Goal: Book appointment/travel/reservation

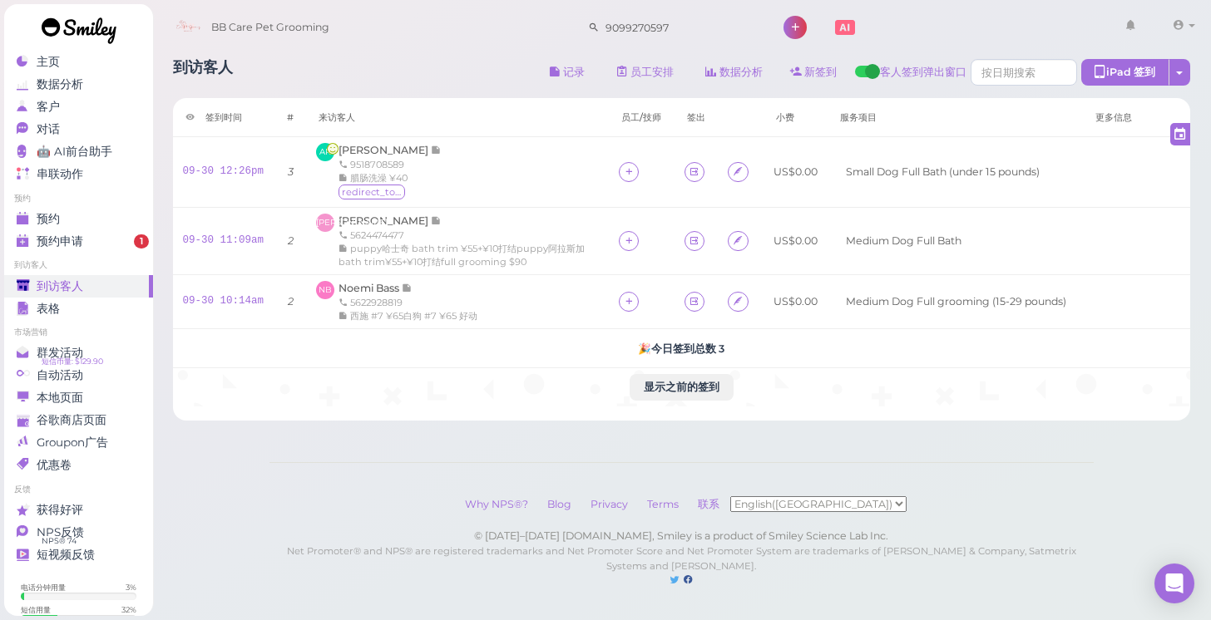
scroll to position [63, 0]
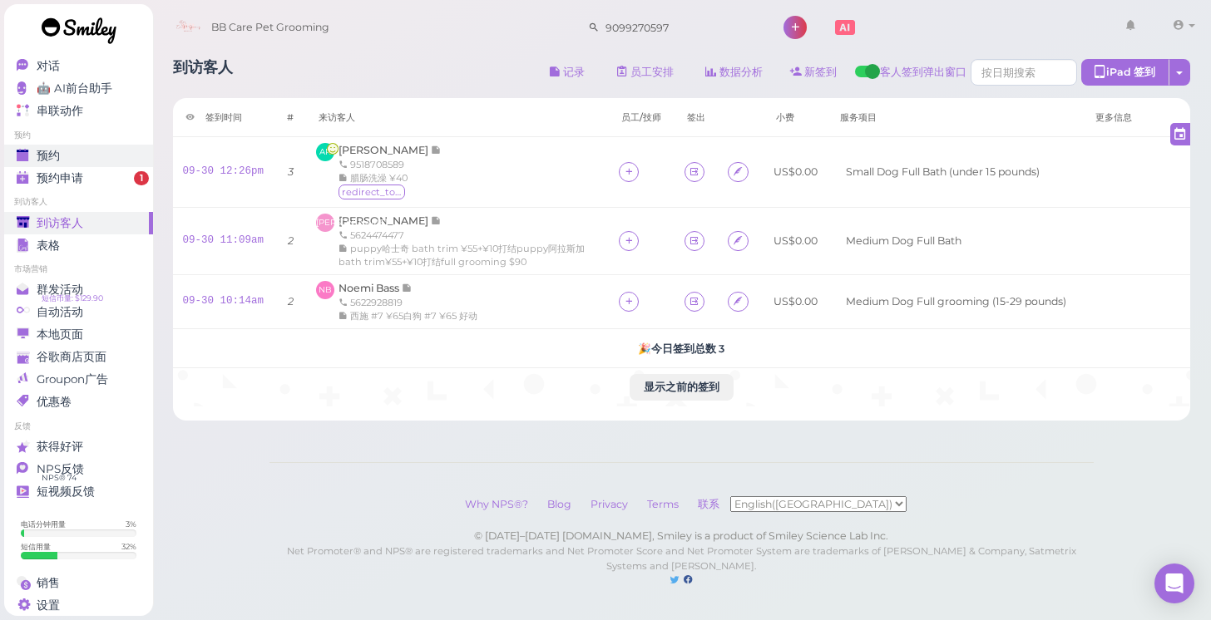
click at [52, 154] on span "预约" at bounding box center [48, 156] width 23 height 14
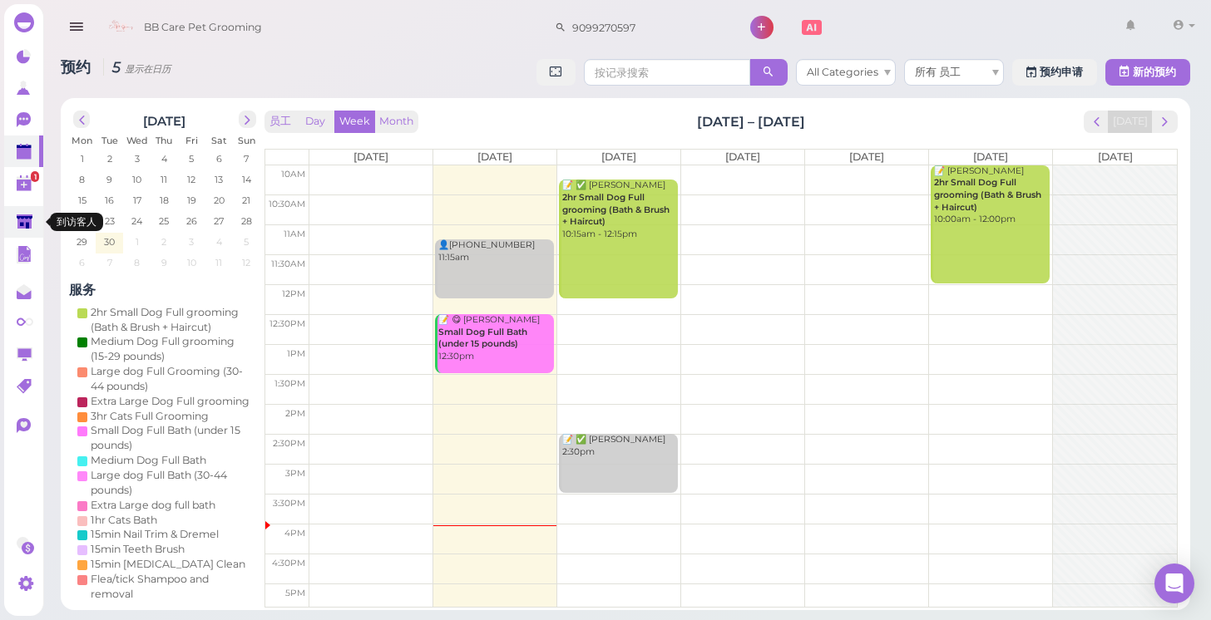
click at [13, 220] on link at bounding box center [23, 222] width 39 height 32
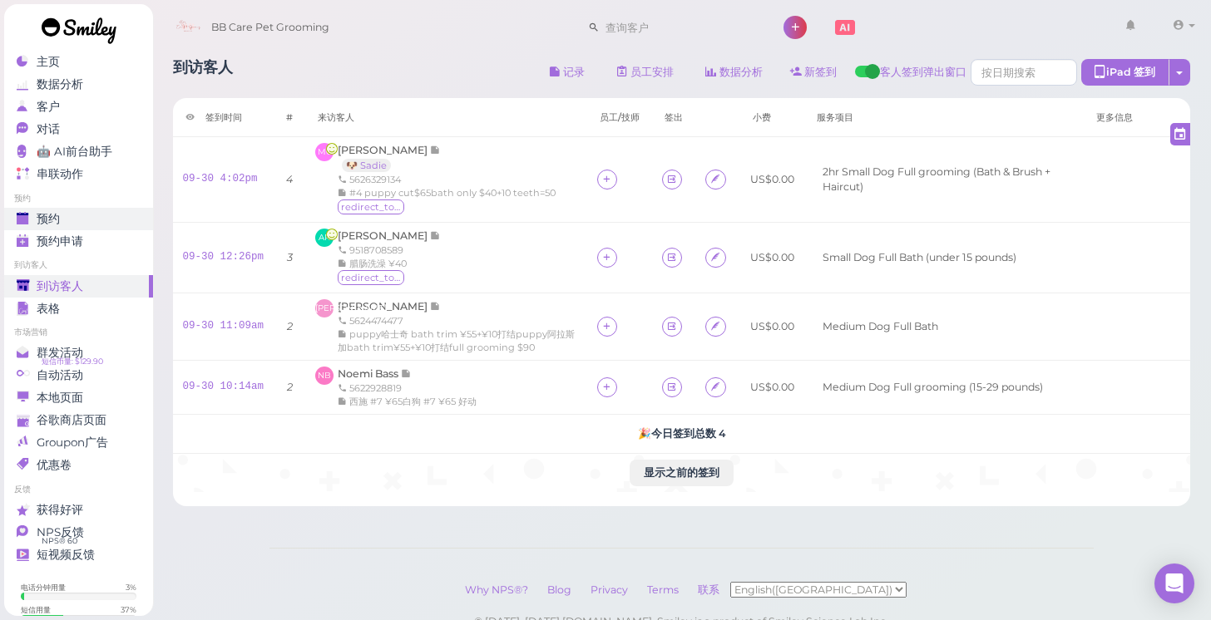
click at [94, 214] on div "预约" at bounding box center [77, 219] width 120 height 14
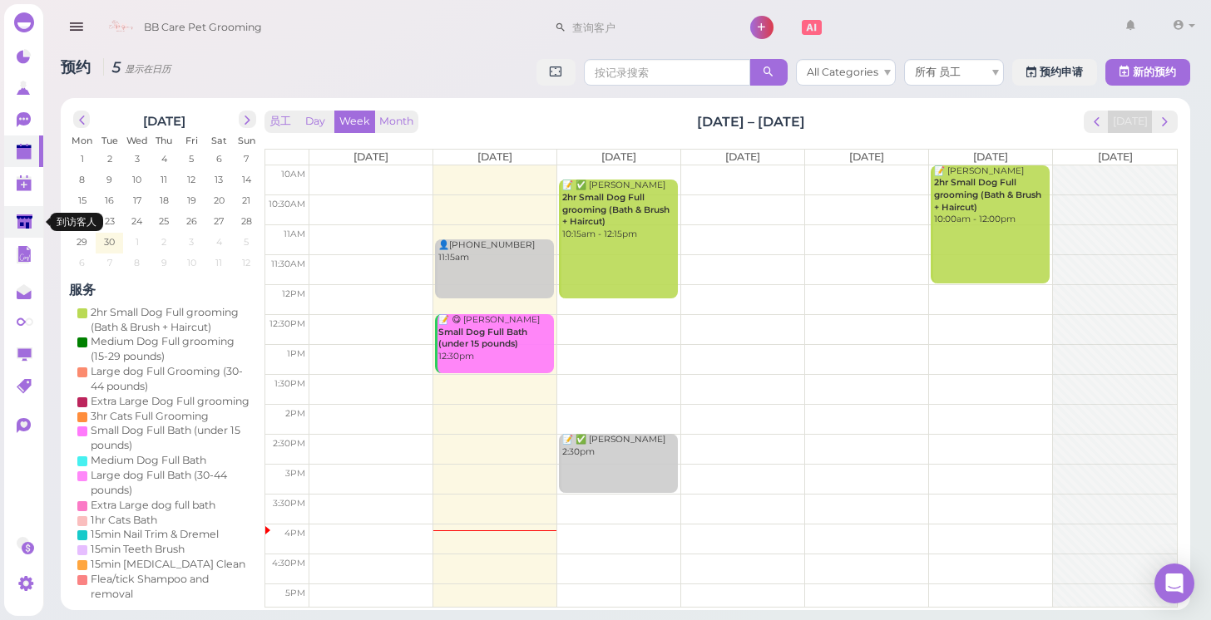
click at [20, 232] on link at bounding box center [23, 222] width 39 height 32
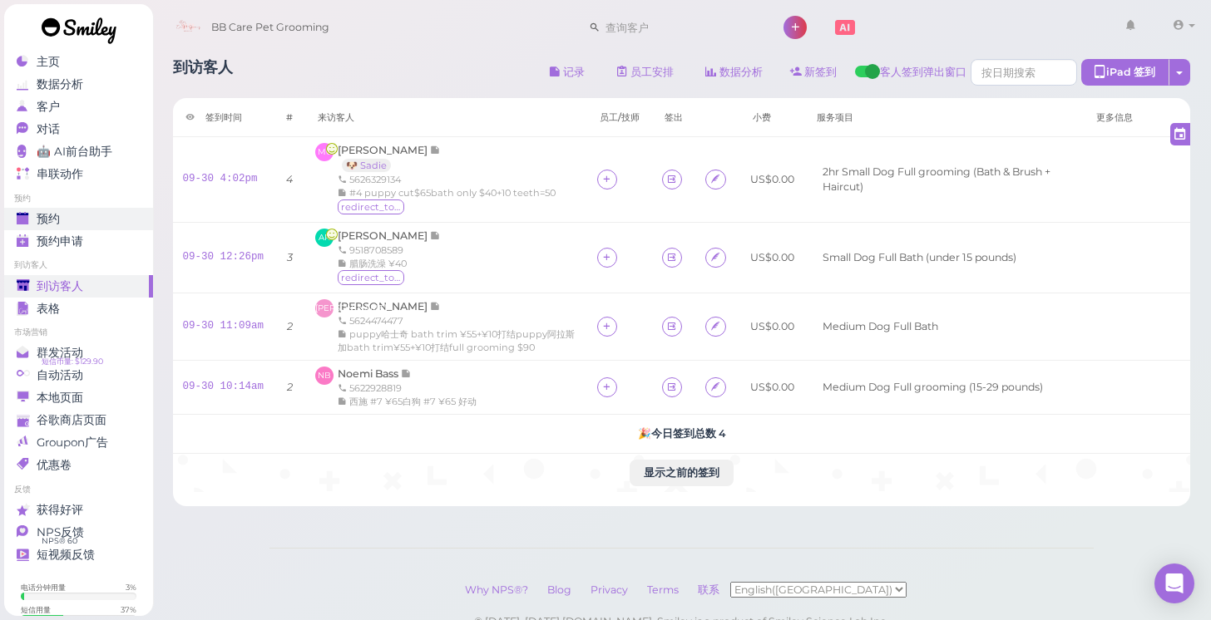
click at [77, 225] on div "预约" at bounding box center [77, 219] width 120 height 14
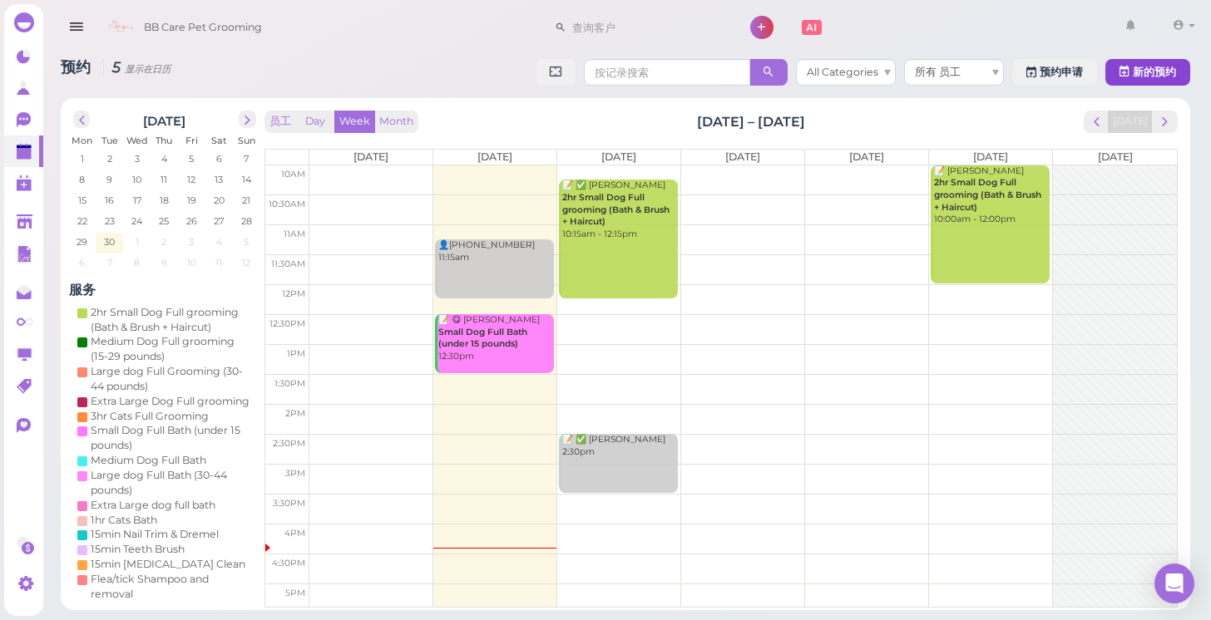
click at [1178, 73] on button "新的预约" at bounding box center [1147, 72] width 85 height 27
select select "1"
select select "00"
select select "am"
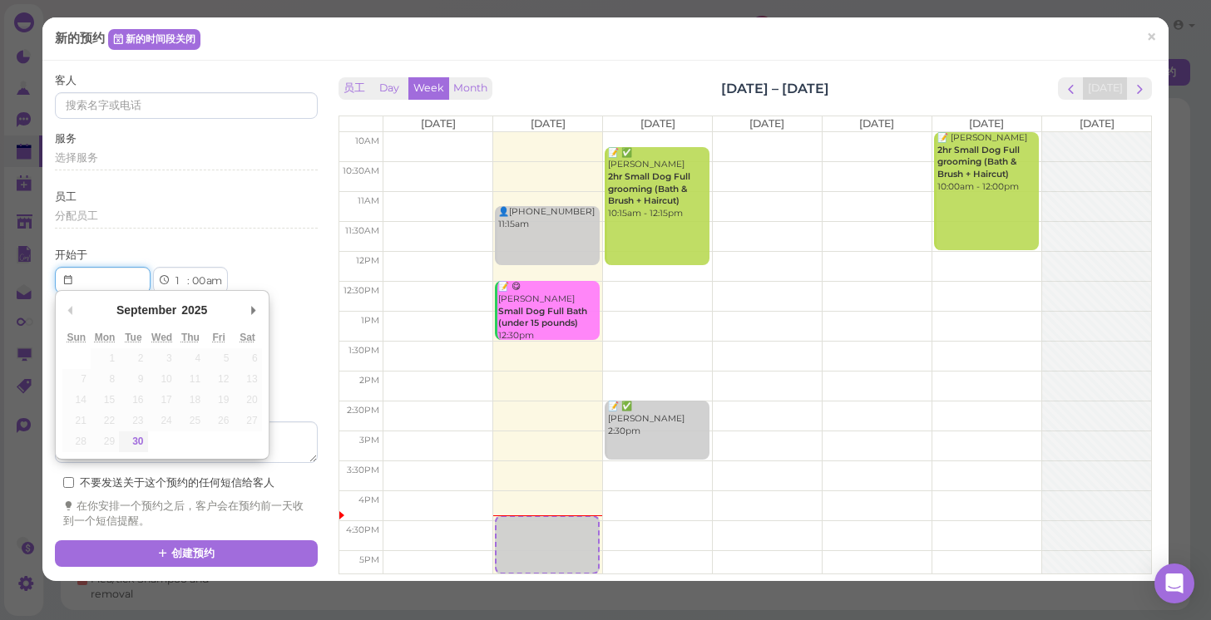
click at [121, 284] on input "Use the arrow keys to pick a date" at bounding box center [103, 280] width 96 height 27
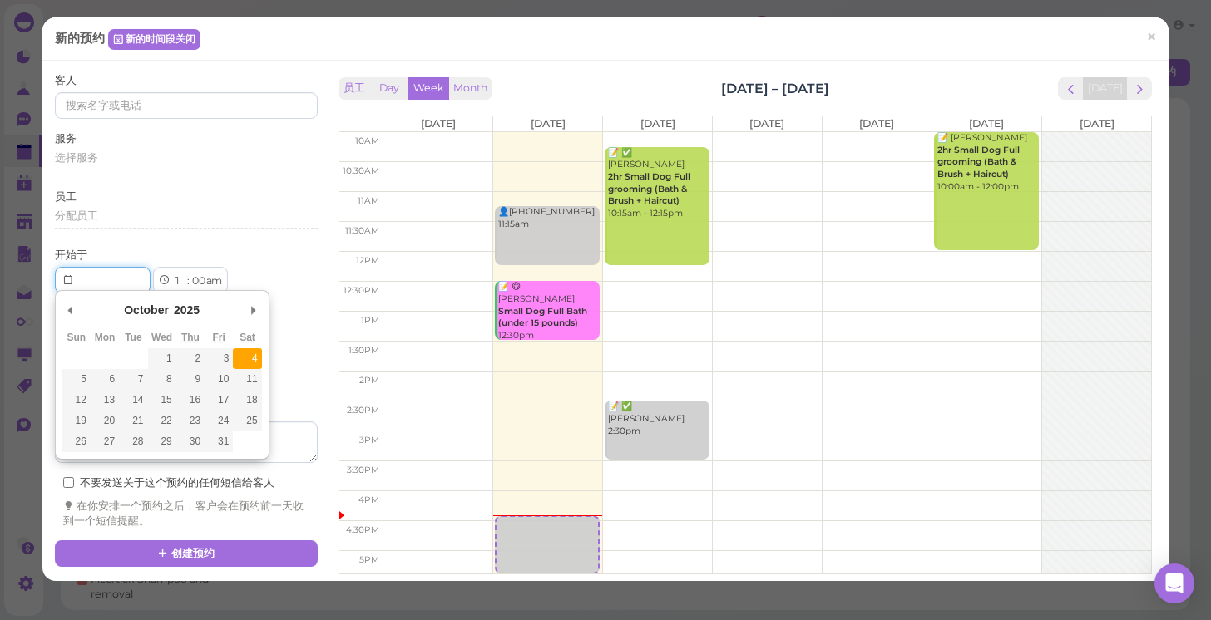
type input "2025-10-04"
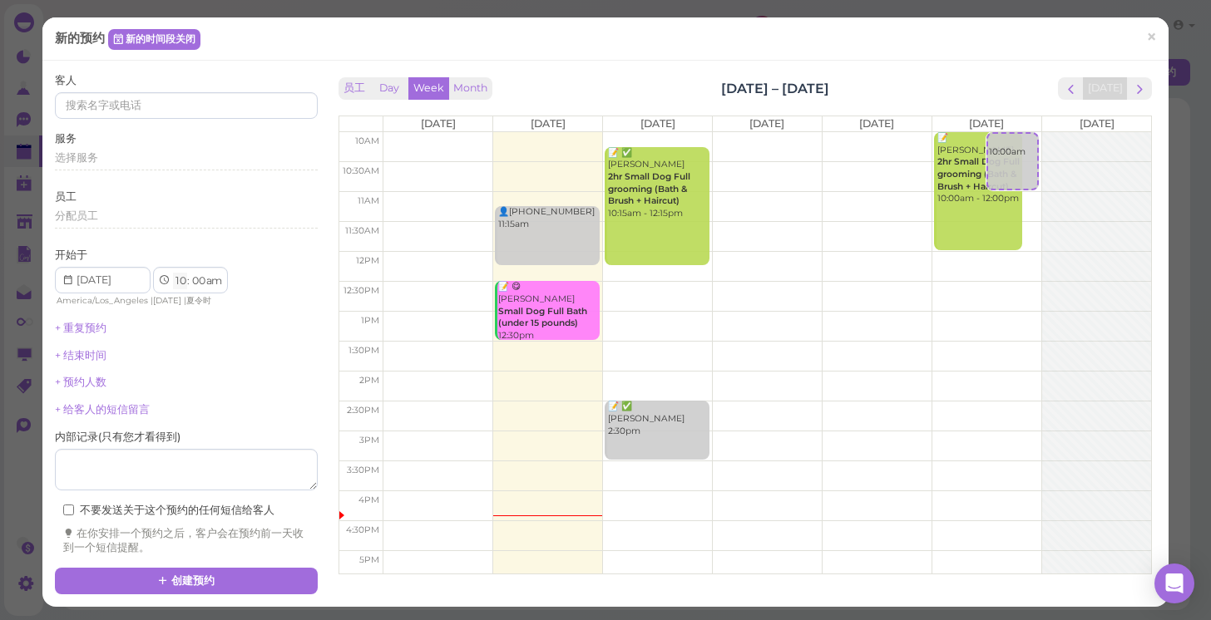
select select "11"
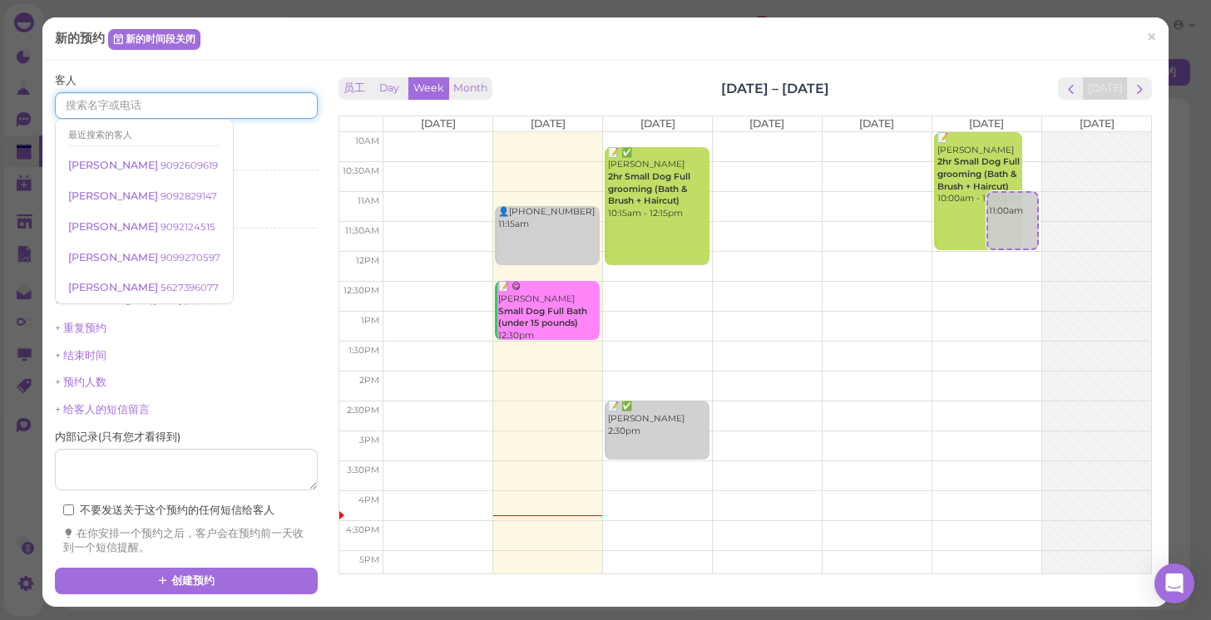
click at [164, 114] on input at bounding box center [186, 105] width 263 height 27
drag, startPoint x: 1020, startPoint y: 230, endPoint x: 876, endPoint y: 152, distance: 163.3
click at [876, 132] on tr "👤(2) 5624174477 11:15am 📝 😋 Andrea Reynaga Small Dog Full Bath (under 15 pounds…" at bounding box center [745, 132] width 813 height 0
type input "2025-10-03"
select select "9"
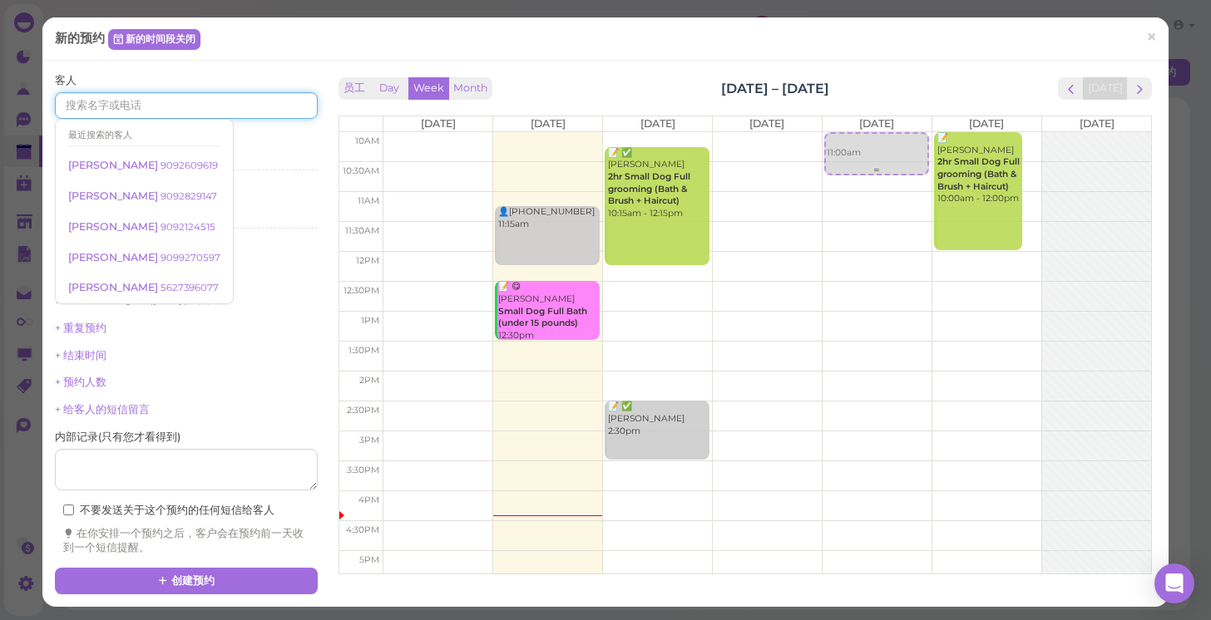
select select "45"
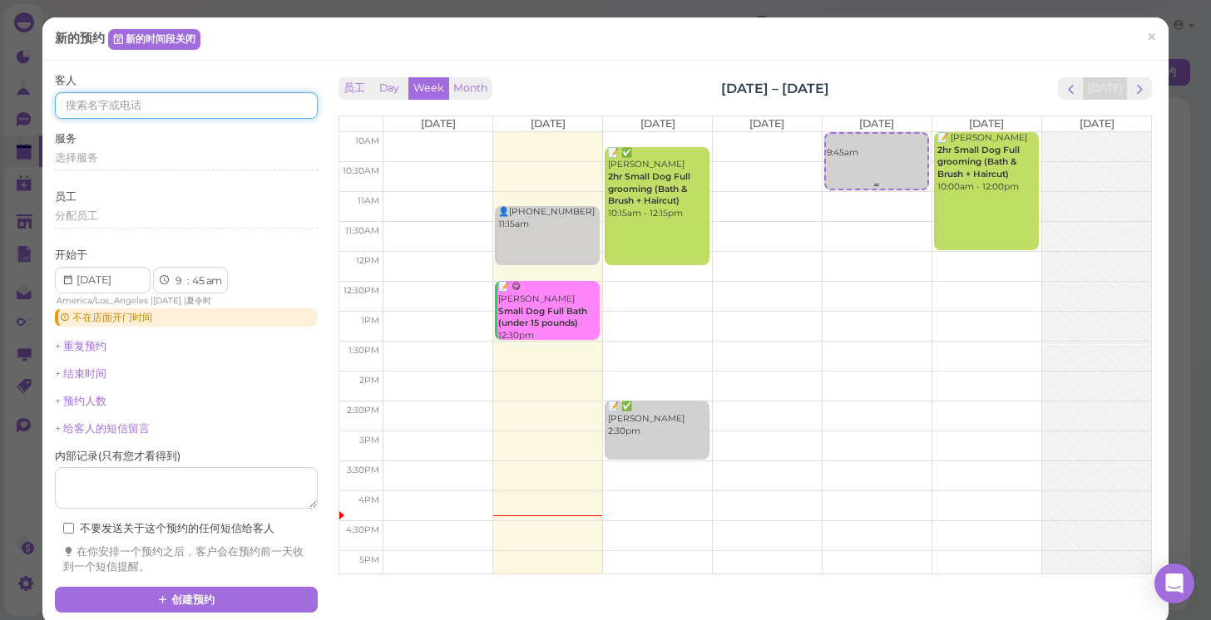
click at [862, 132] on div "9:45am 9:45am" at bounding box center [876, 132] width 109 height 0
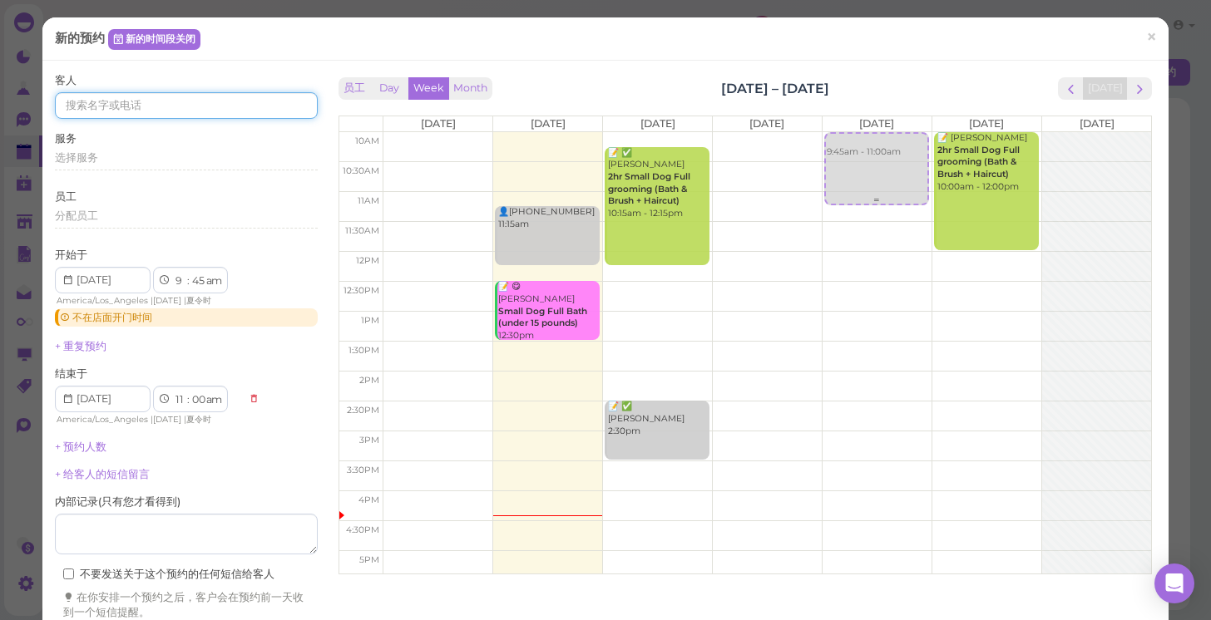
drag, startPoint x: 871, startPoint y: 140, endPoint x: 871, endPoint y: 154, distance: 14.1
click at [871, 132] on div "9:45am - 11:00am 9:45am - 11:00am" at bounding box center [876, 132] width 109 height 0
select select "10"
select select "00"
select select "15"
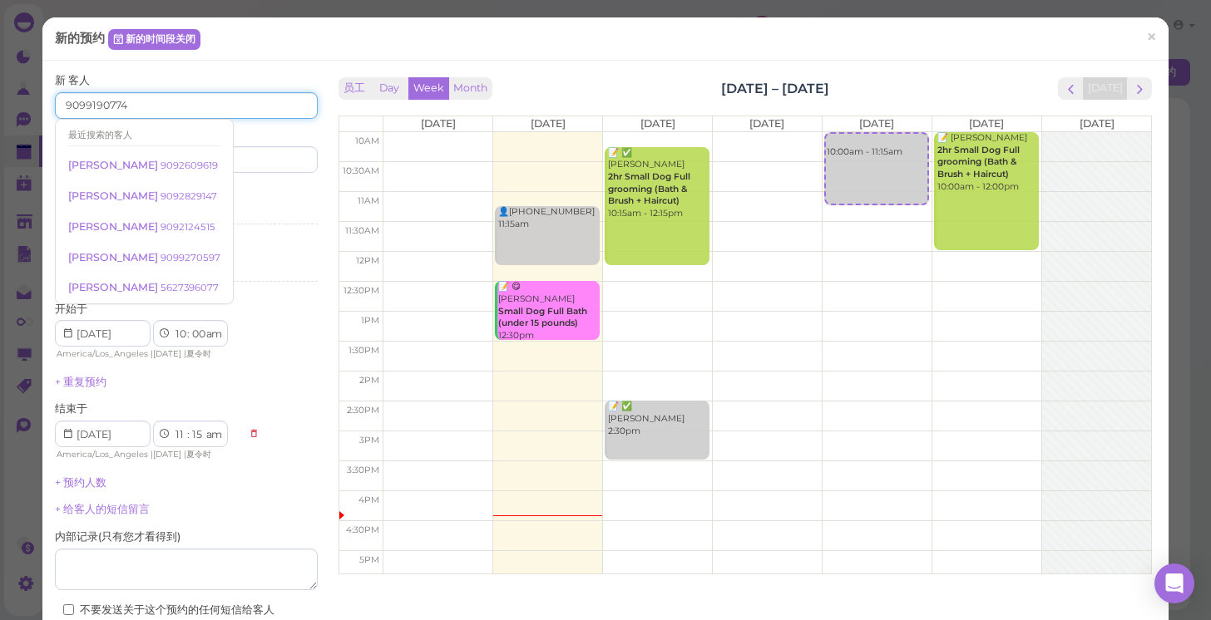
click at [361, 240] on td "11:30am" at bounding box center [361, 230] width 44 height 30
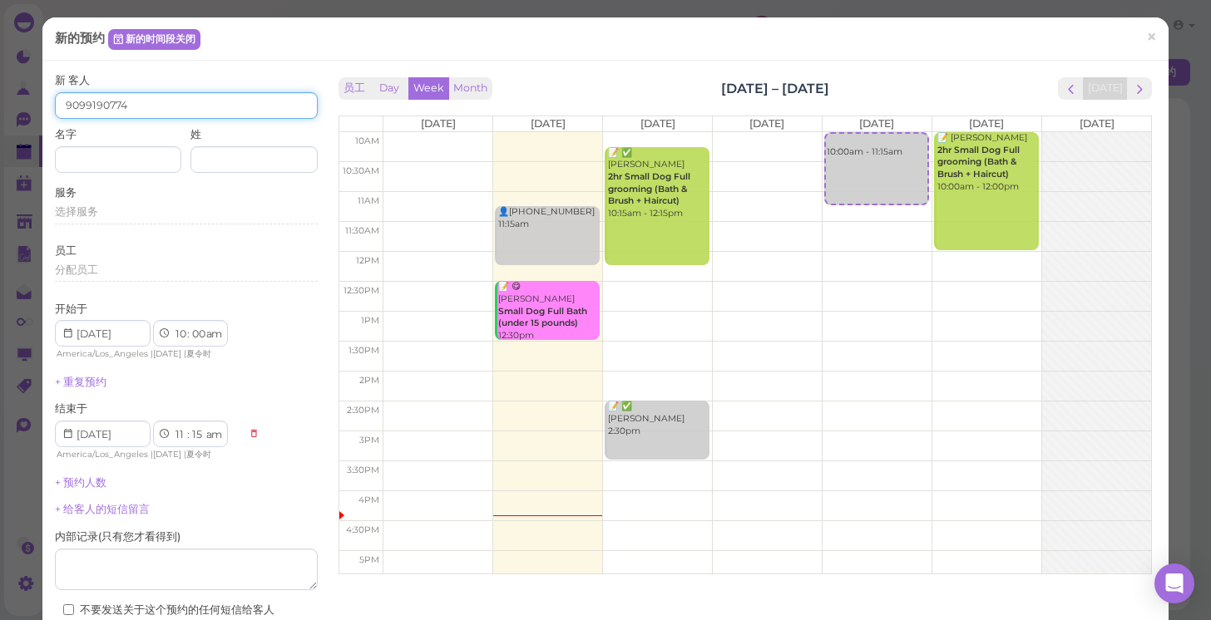
type input "9099190774"
click at [120, 143] on div "名字" at bounding box center [118, 150] width 126 height 46
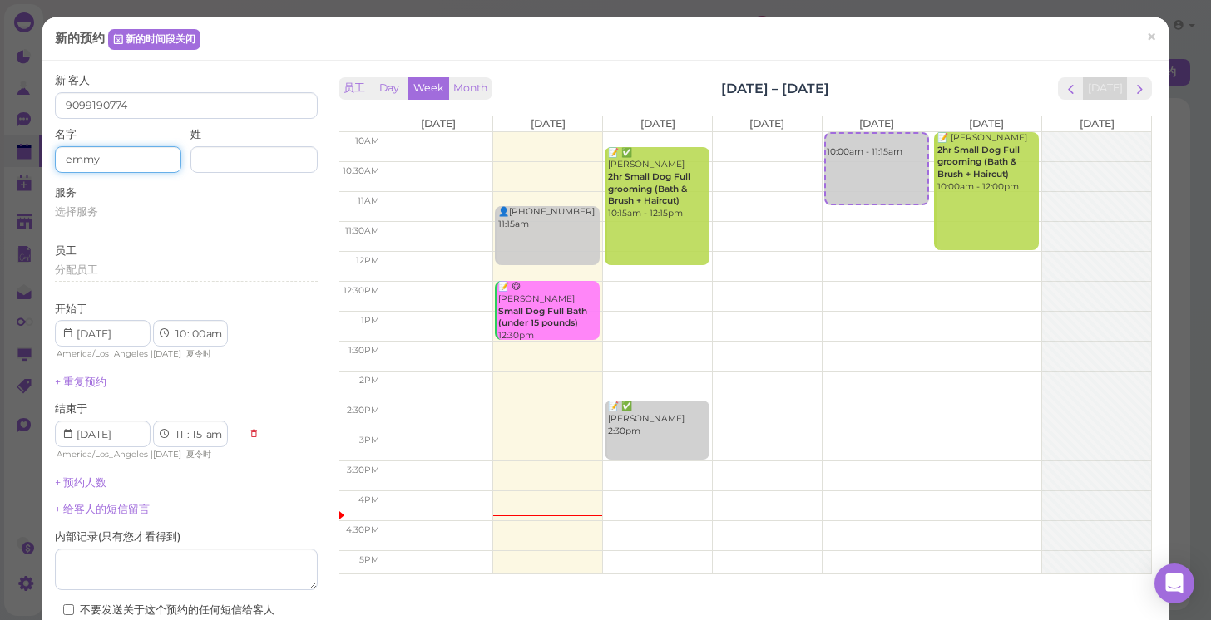
type input "emmy"
click at [185, 210] on div "选择服务" at bounding box center [186, 212] width 263 height 15
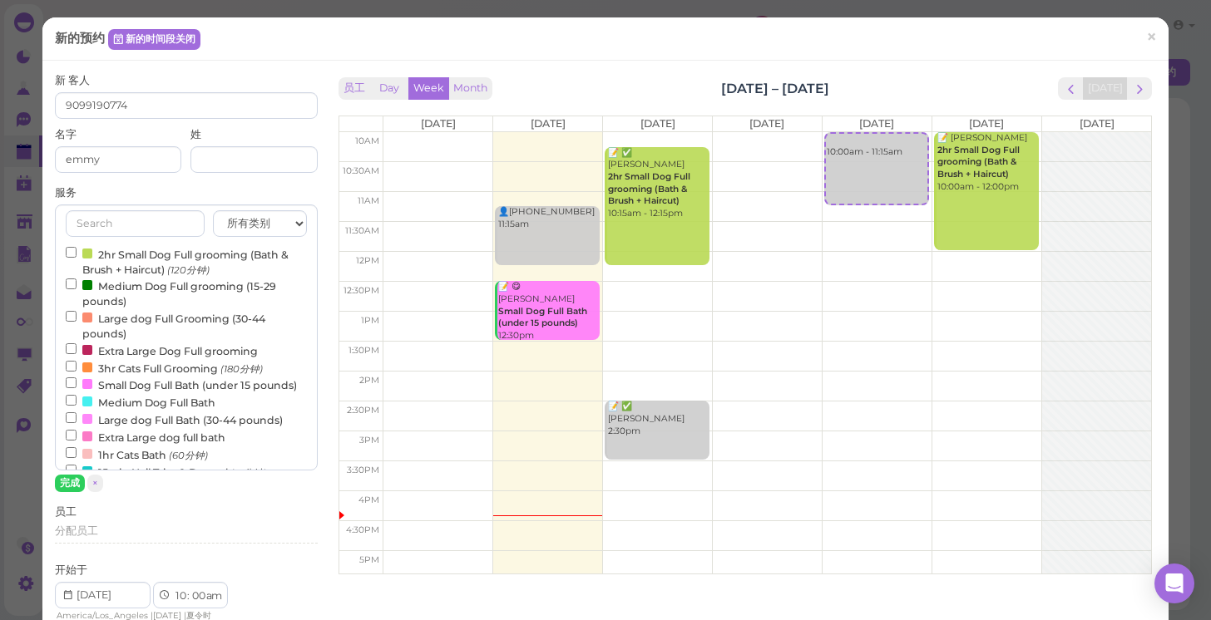
click at [213, 261] on label "2hr Small Dog Full grooming (Bath & Brush + Haircut) (120分钟)" at bounding box center [186, 261] width 241 height 32
click at [77, 258] on input "2hr Small Dog Full grooming (Bath & Brush + Haircut) (120分钟)" at bounding box center [71, 252] width 11 height 11
select select "12"
select select "00"
select select "pm"
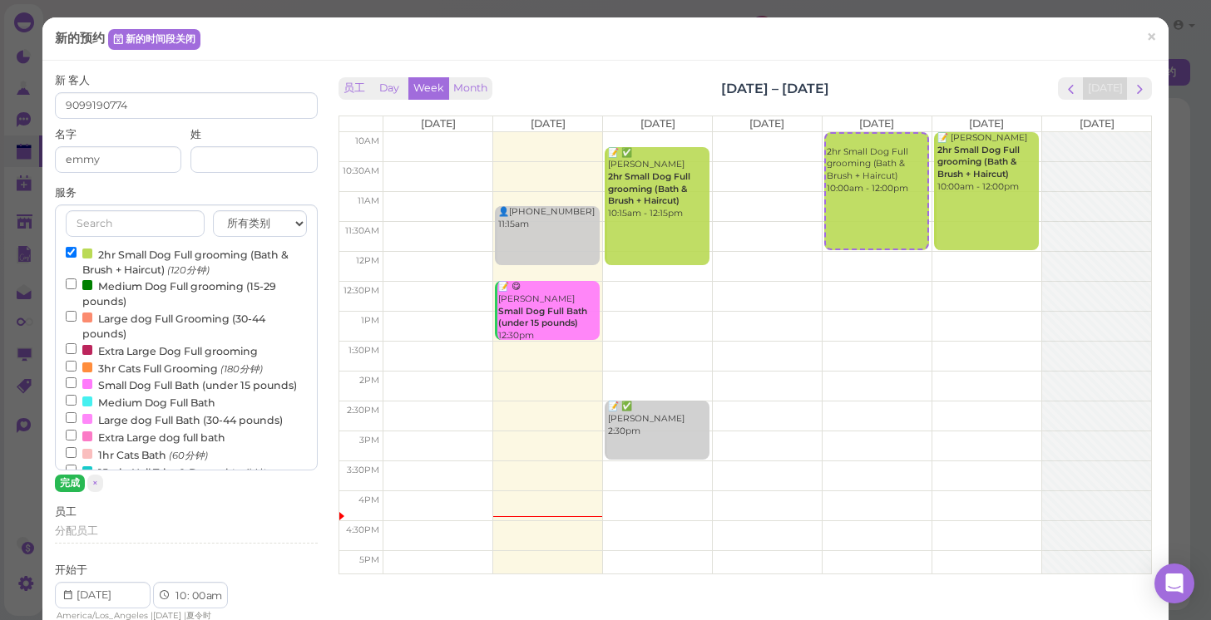
click at [79, 484] on button "完成" at bounding box center [70, 483] width 30 height 17
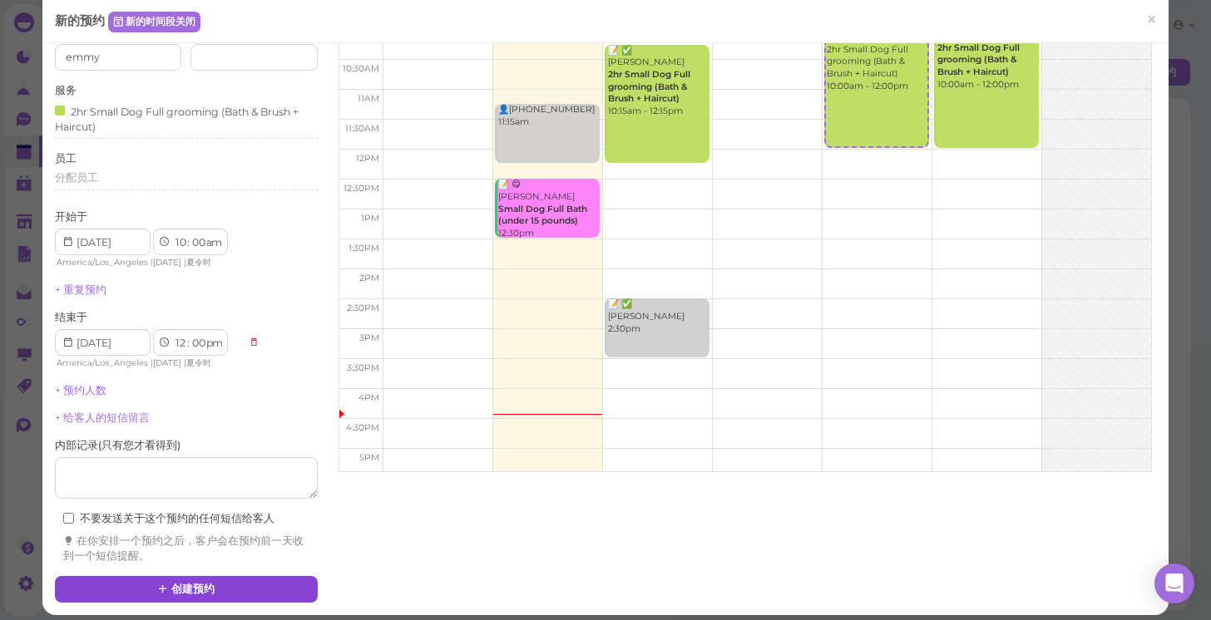
scroll to position [101, 0]
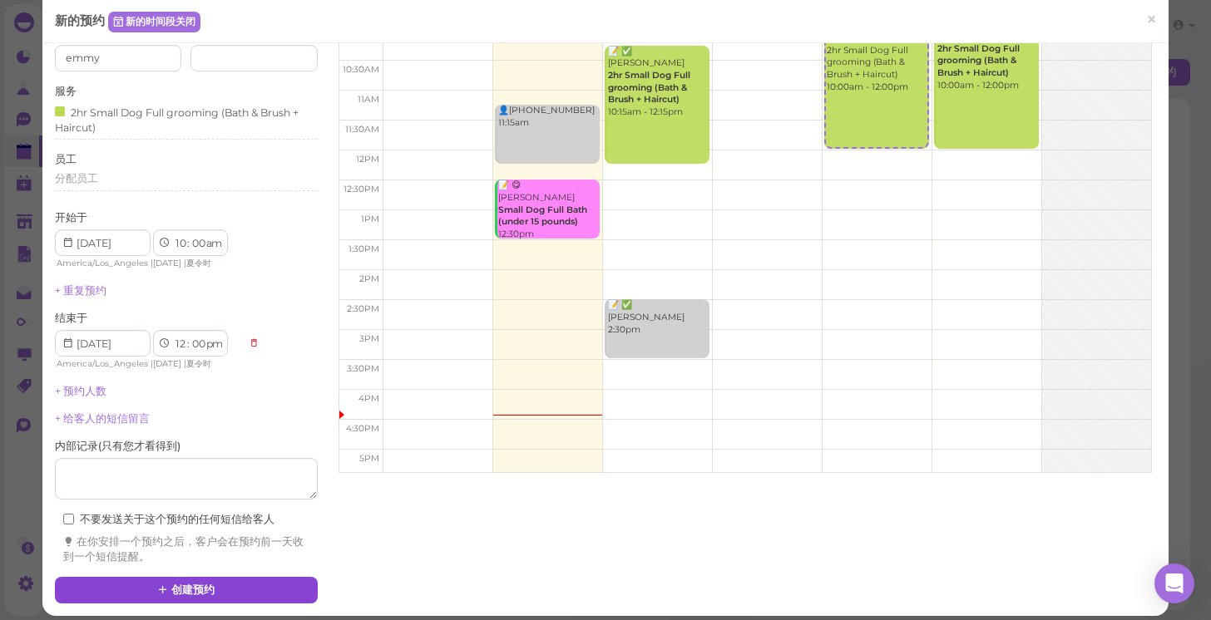
click at [176, 590] on button "创建预约" at bounding box center [186, 590] width 263 height 27
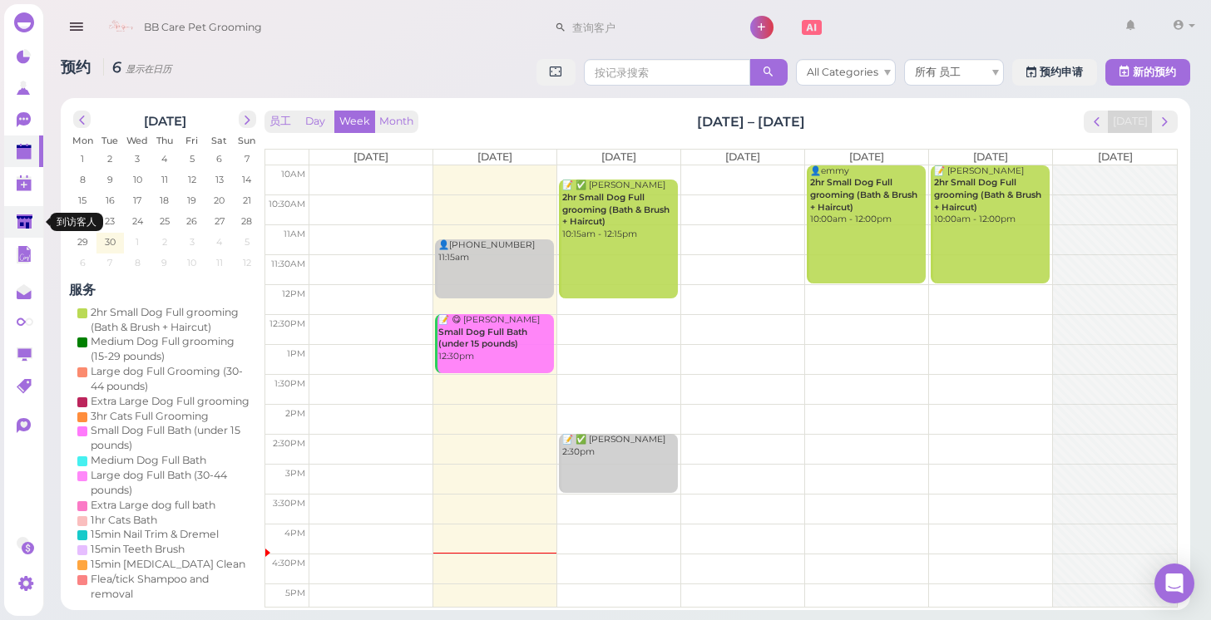
click at [6, 215] on link at bounding box center [23, 222] width 39 height 32
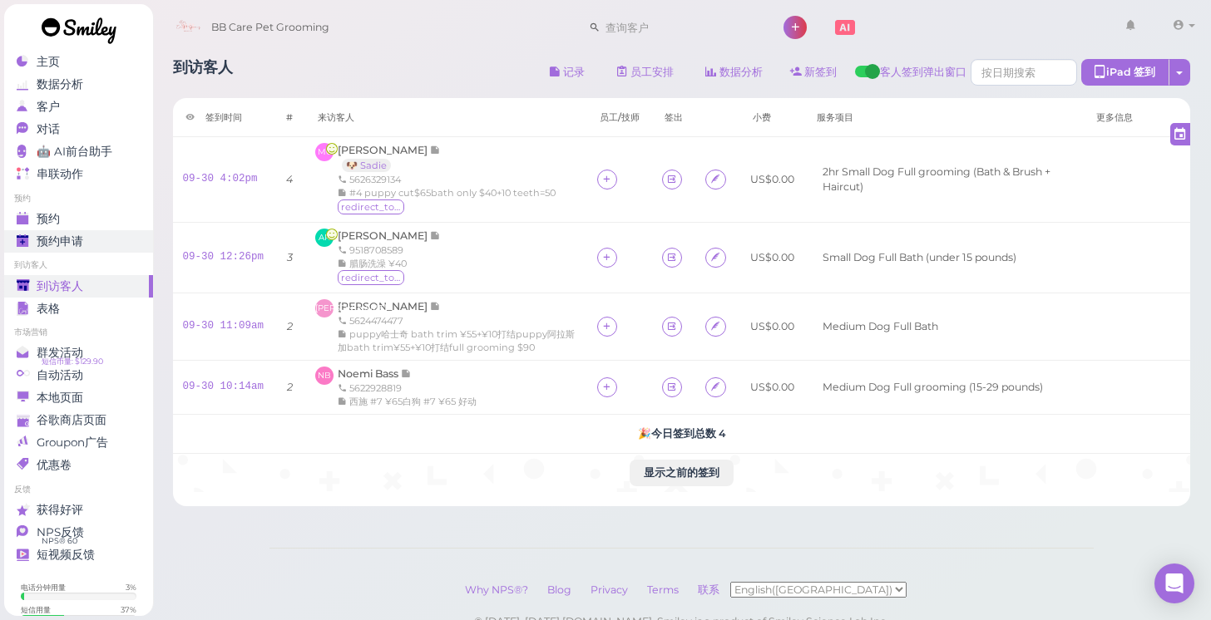
click at [93, 231] on link "预约申请 0" at bounding box center [78, 241] width 149 height 22
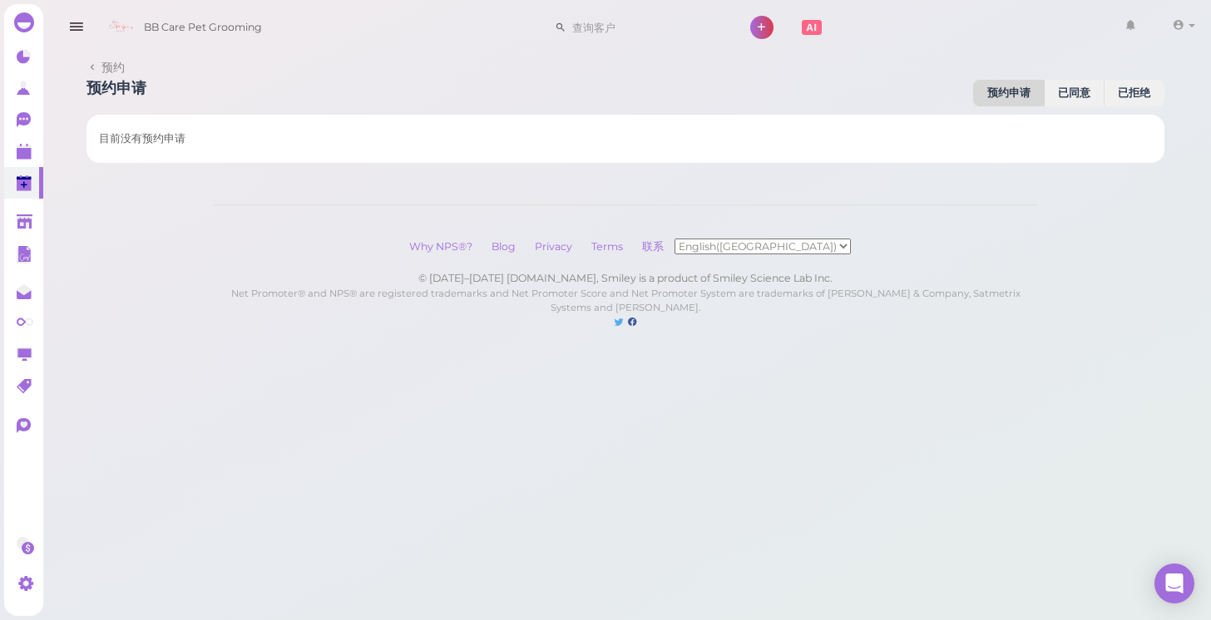
click at [94, 214] on div "主页 数据分析 客户 对话 0 🤖 AI前台助手" at bounding box center [605, 181] width 1211 height 363
click at [32, 153] on icon at bounding box center [25, 152] width 17 height 17
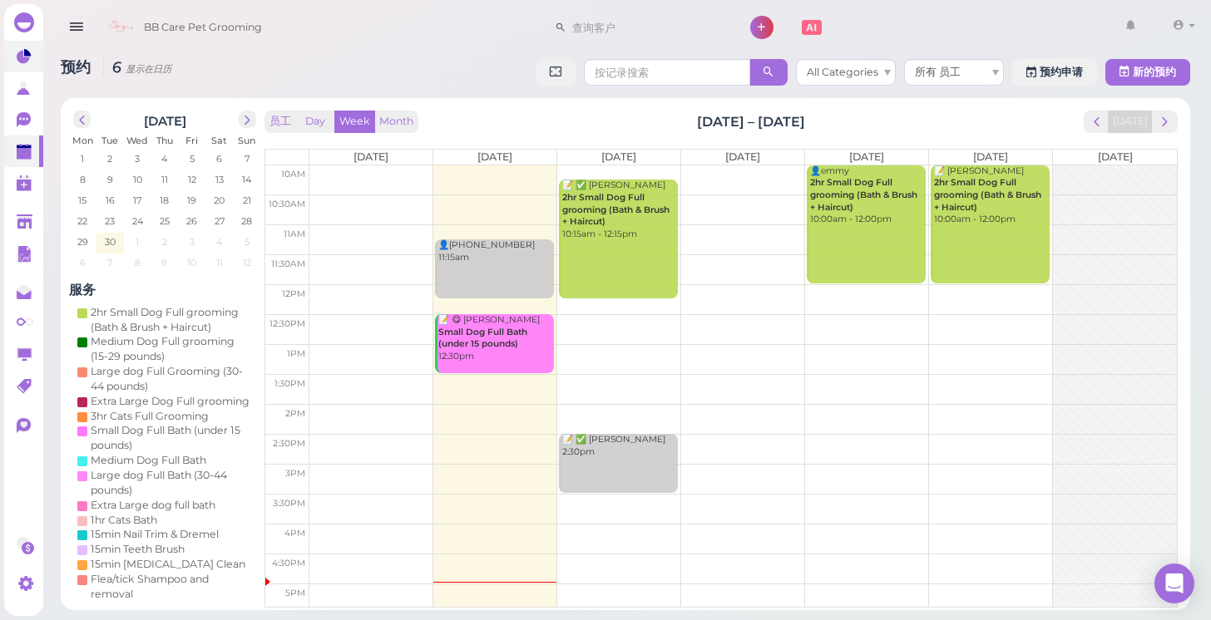
drag, startPoint x: 18, startPoint y: 36, endPoint x: 23, endPoint y: 47, distance: 11.9
click at [18, 37] on div at bounding box center [23, 22] width 39 height 37
click at [24, 50] on icon at bounding box center [27, 52] width 7 height 7
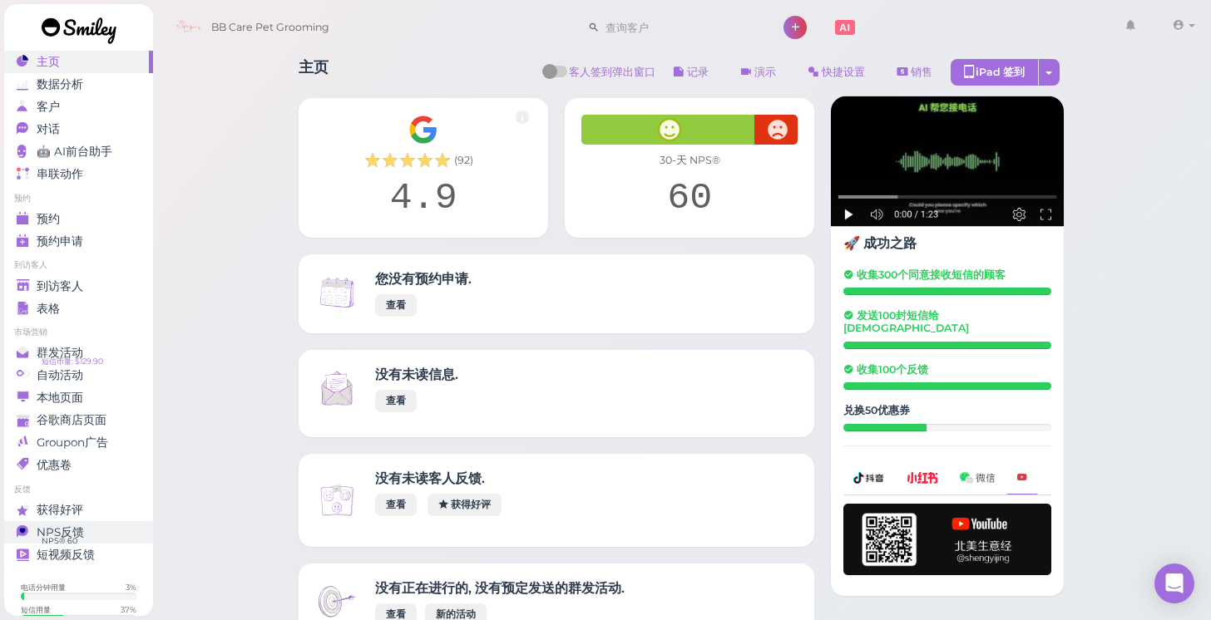
click at [116, 527] on div "NPS反馈" at bounding box center [77, 533] width 120 height 14
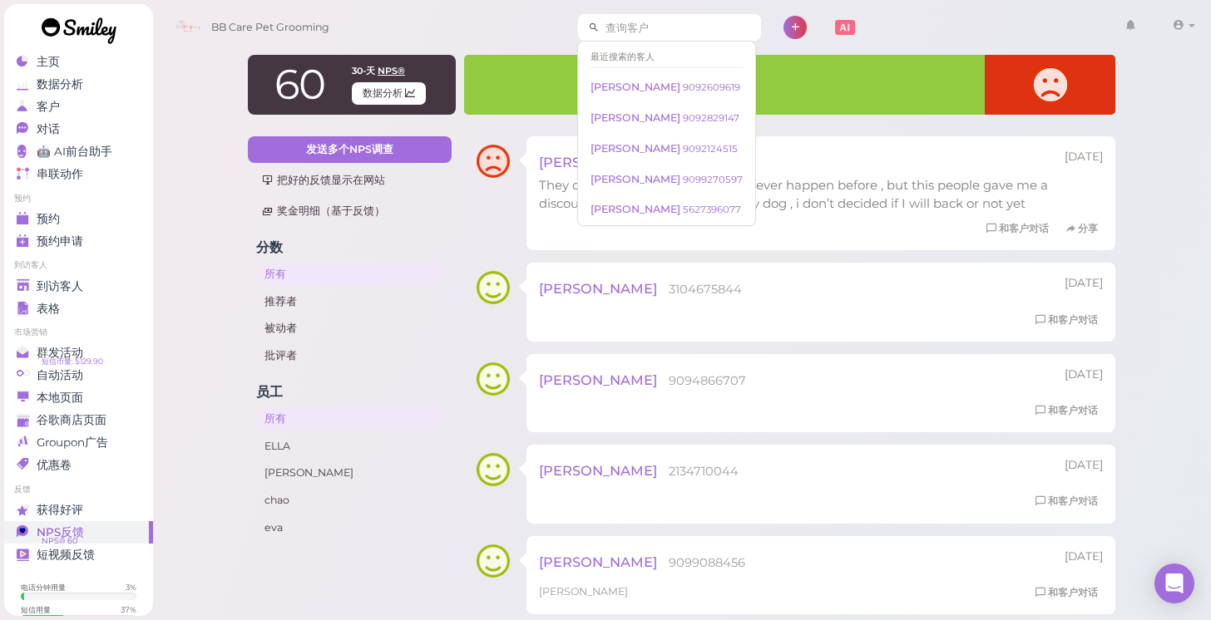
click at [614, 24] on input at bounding box center [680, 27] width 161 height 27
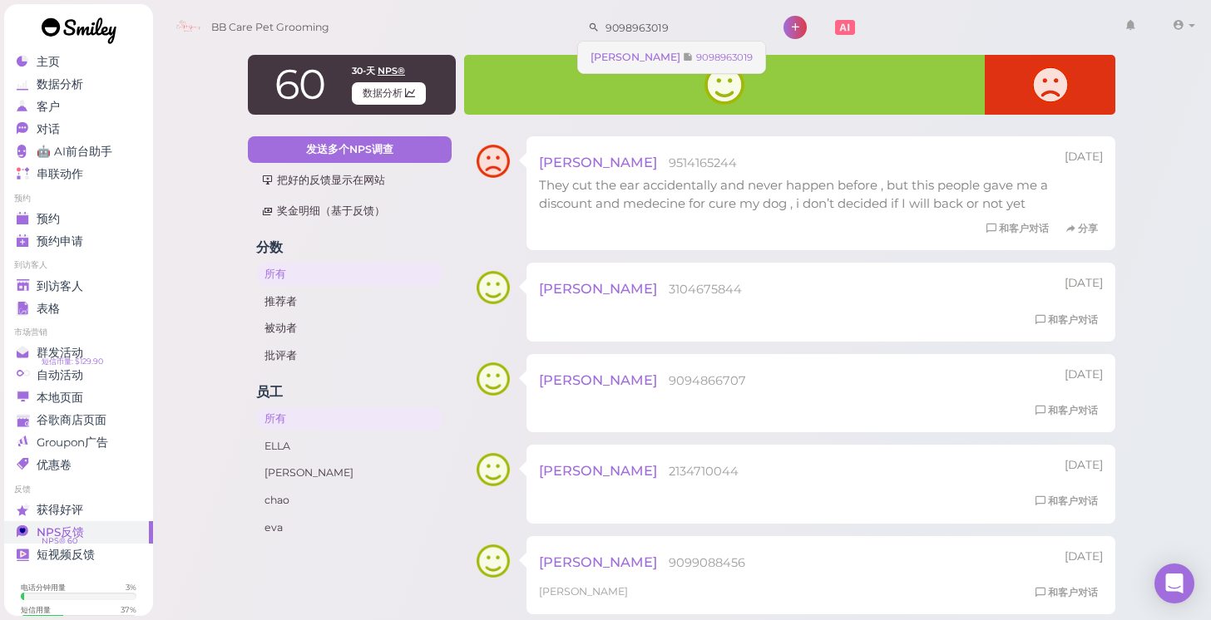
type input "9098963019"
click at [607, 55] on span "[PERSON_NAME]" at bounding box center [636, 57] width 92 height 12
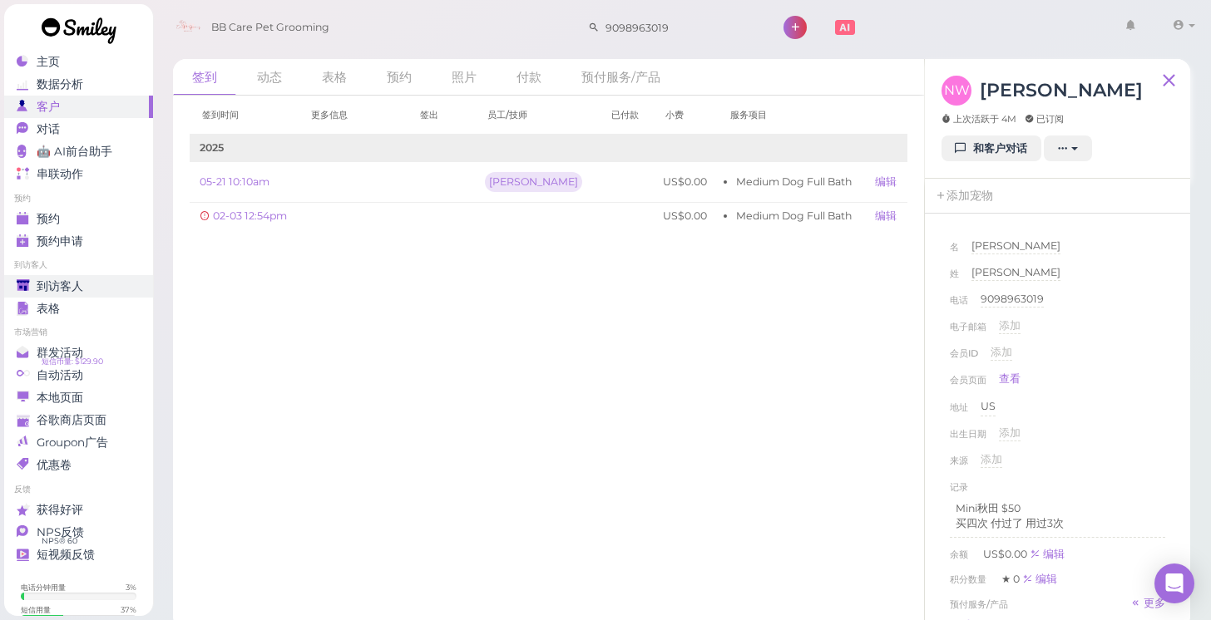
click at [58, 289] on span "到访客人" at bounding box center [60, 286] width 47 height 14
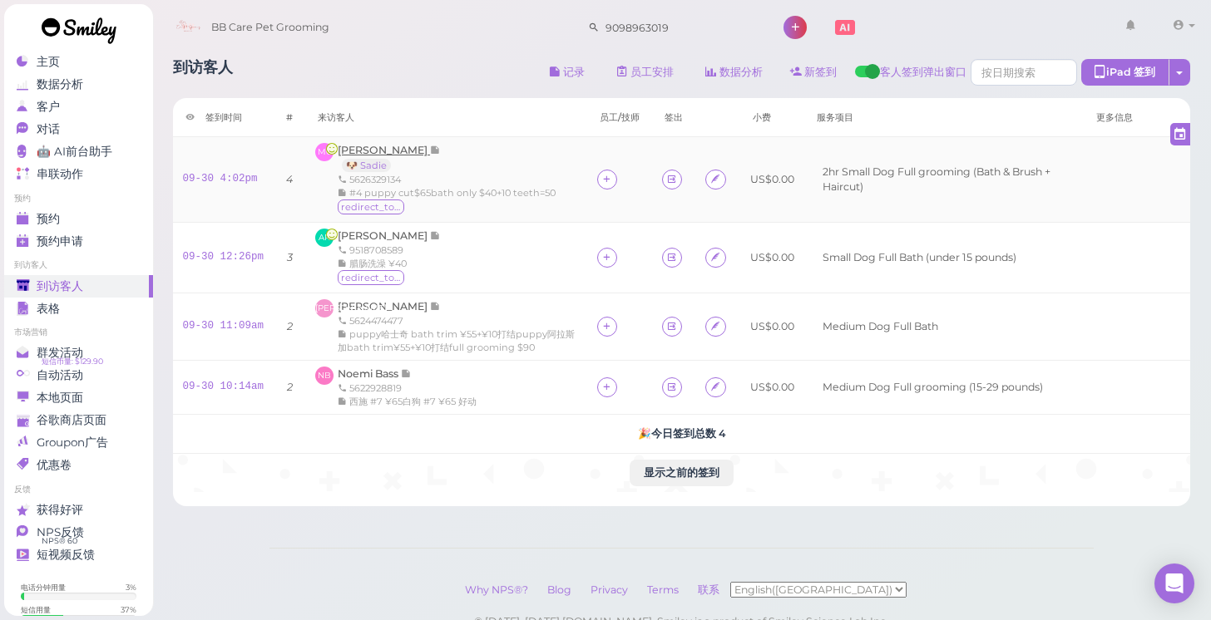
click at [388, 152] on span "[PERSON_NAME]" at bounding box center [384, 150] width 92 height 12
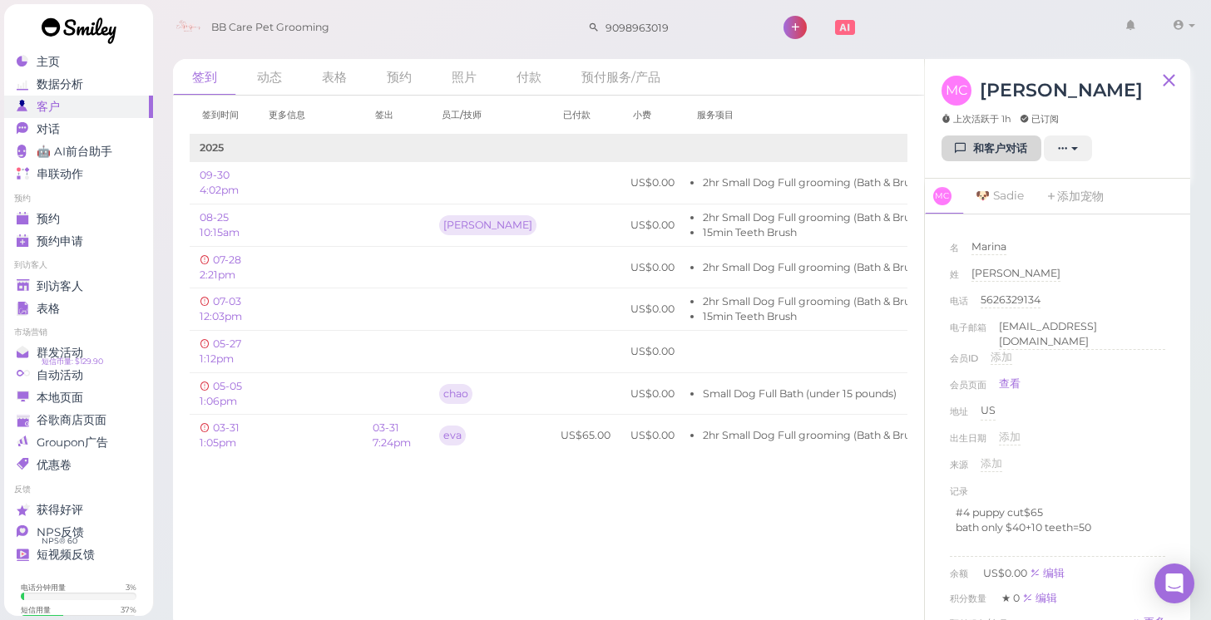
click at [979, 151] on link "和客户对话" at bounding box center [991, 149] width 100 height 27
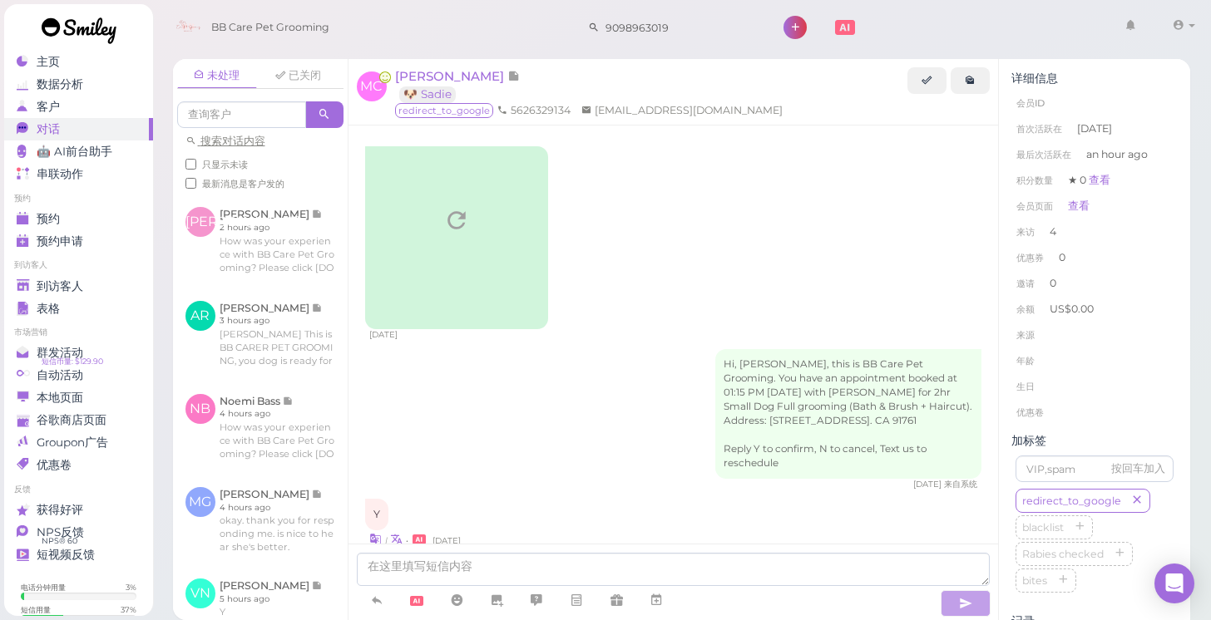
scroll to position [1722, 0]
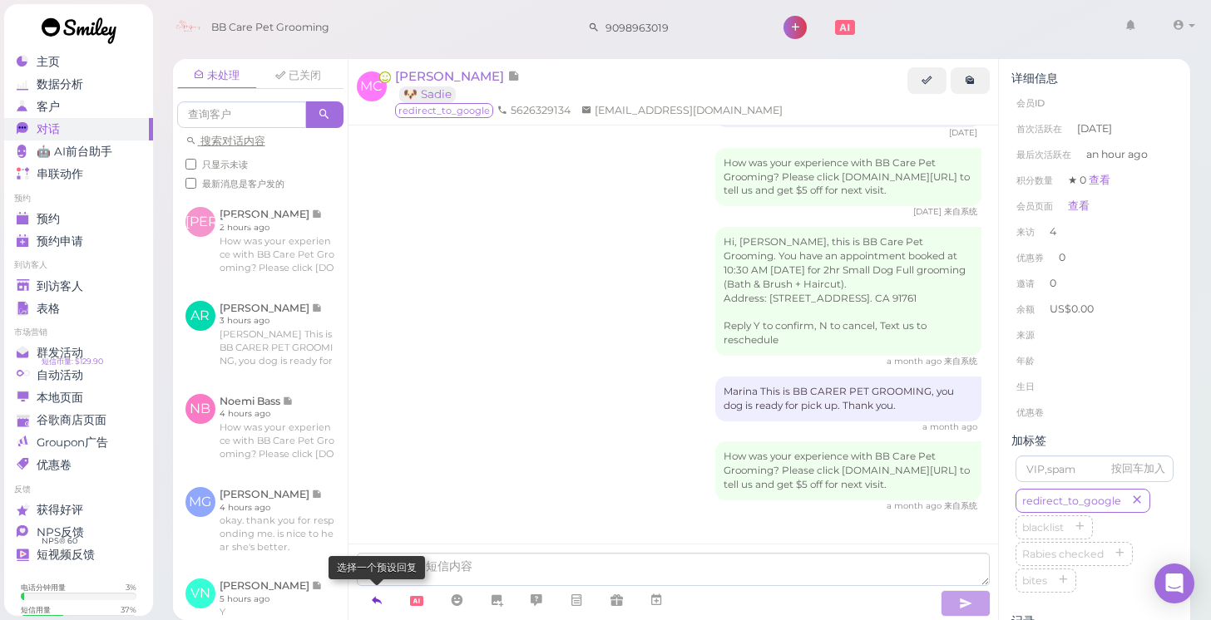
click at [373, 606] on icon at bounding box center [376, 600] width 13 height 17
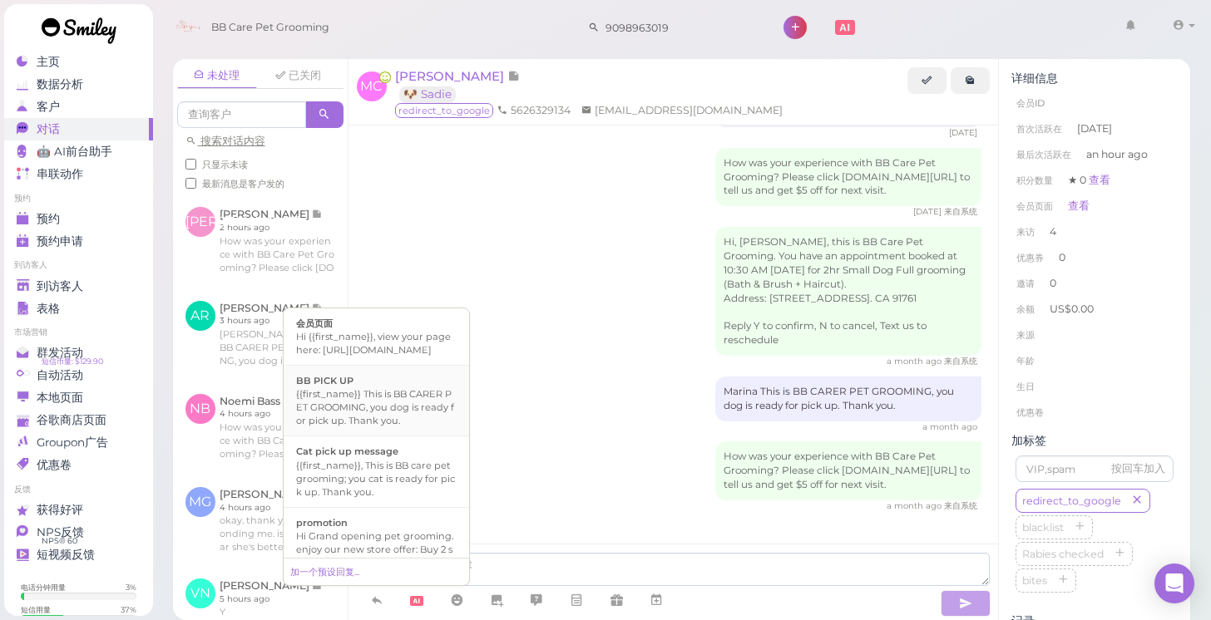
click at [383, 408] on div "{{first_name}} This is BB CARER PET GROOMING, you dog is ready for pick up. Tha…" at bounding box center [376, 408] width 161 height 40
type textarea "{{first_name}} This is BB CARER PET GROOMING, you dog is ready for pick up. Tha…"
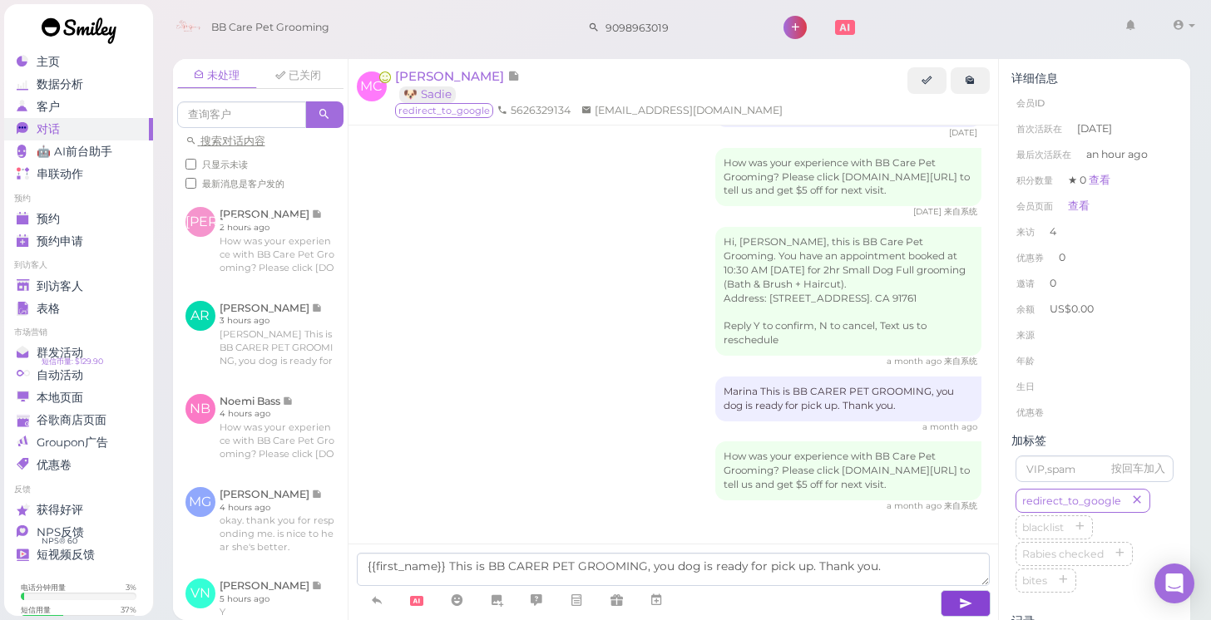
click at [961, 595] on icon "button" at bounding box center [965, 603] width 13 height 17
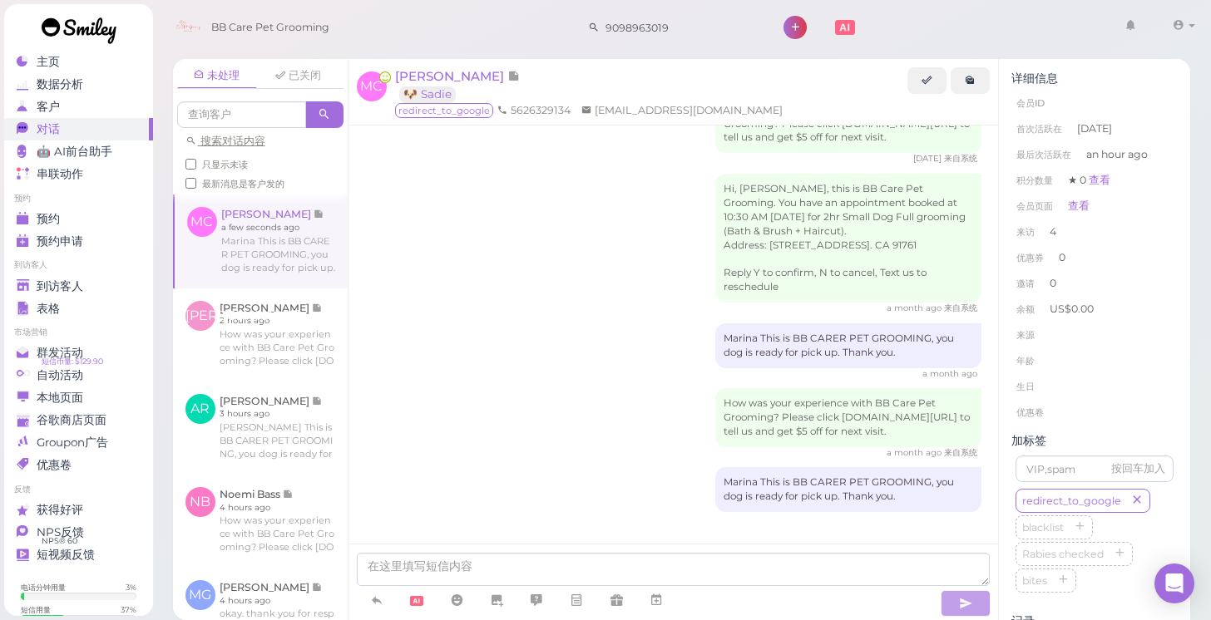
scroll to position [1773, 0]
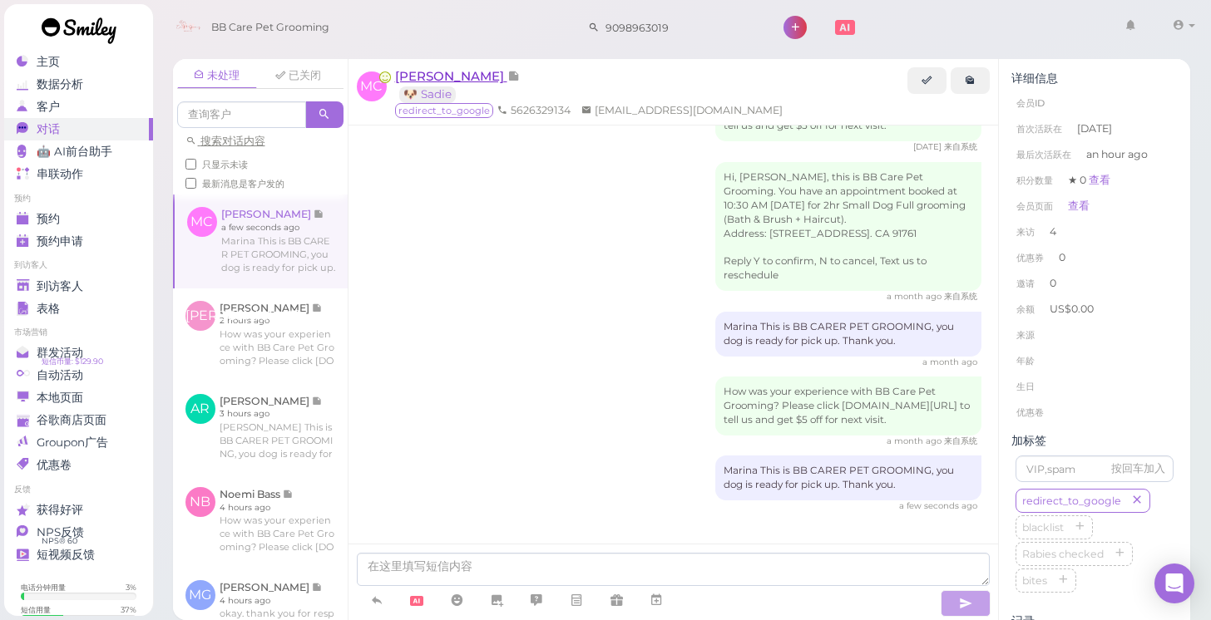
click at [474, 77] on span "[PERSON_NAME]" at bounding box center [451, 76] width 112 height 16
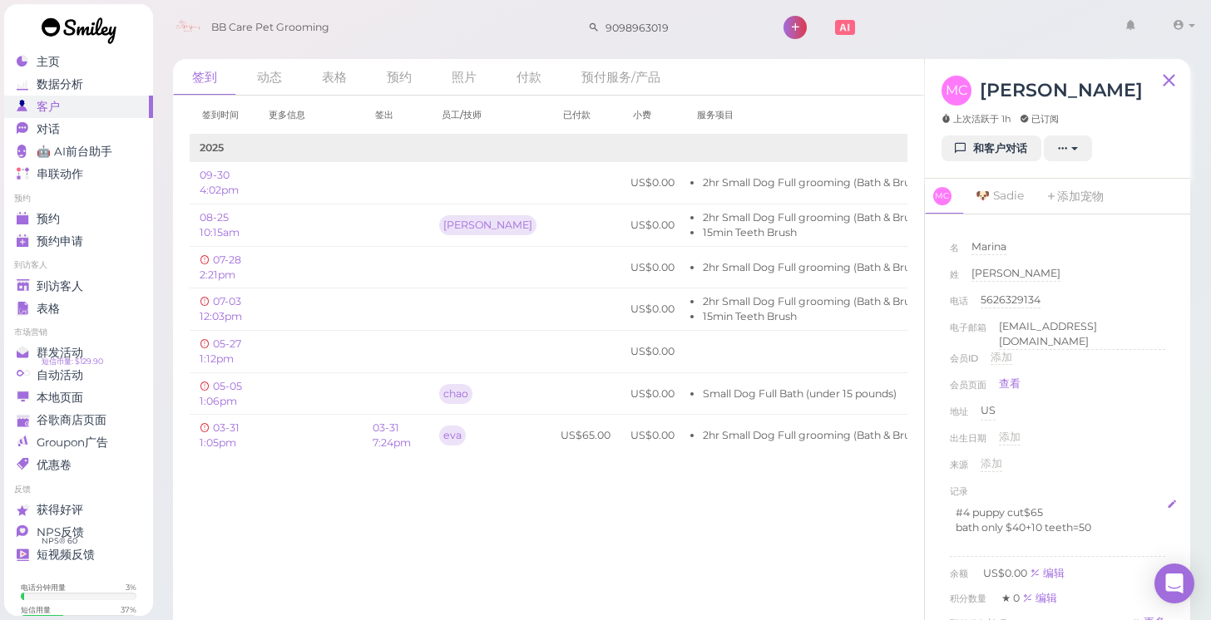
click at [1056, 506] on p "#4 puppy cut$65" at bounding box center [1058, 513] width 204 height 15
click at [1049, 508] on p "#4 puppy cut$65" at bounding box center [1058, 513] width 204 height 15
click at [1108, 451] on div "出生日期 添加" at bounding box center [1057, 443] width 215 height 27
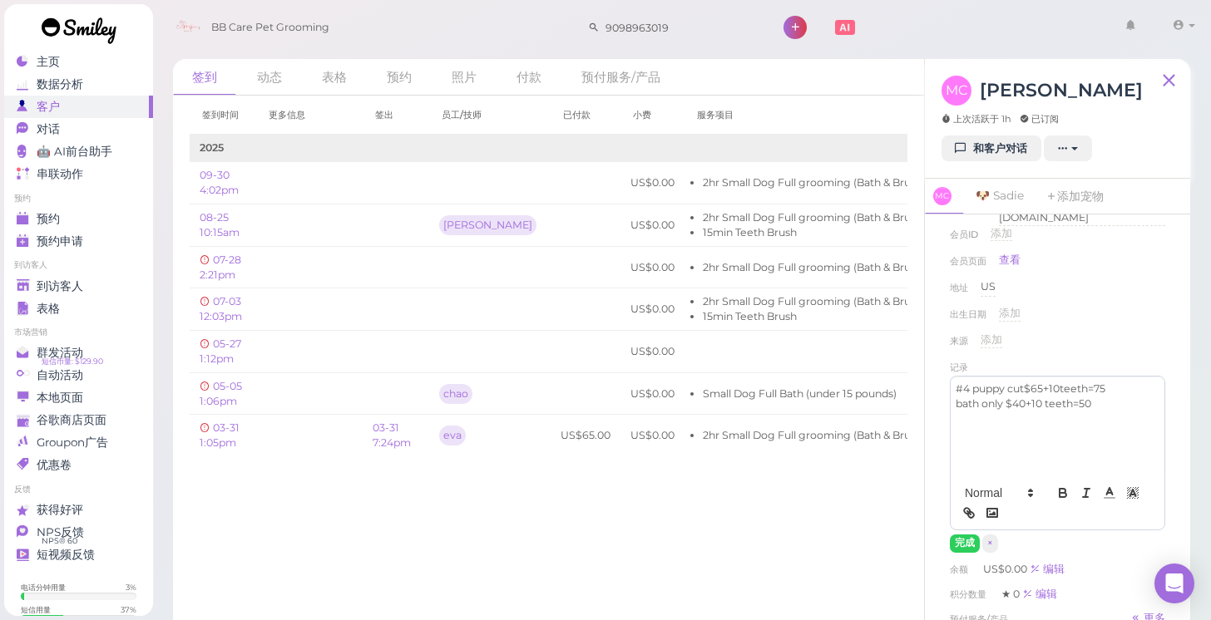
scroll to position [125, 0]
click at [962, 538] on button "完成" at bounding box center [965, 542] width 30 height 17
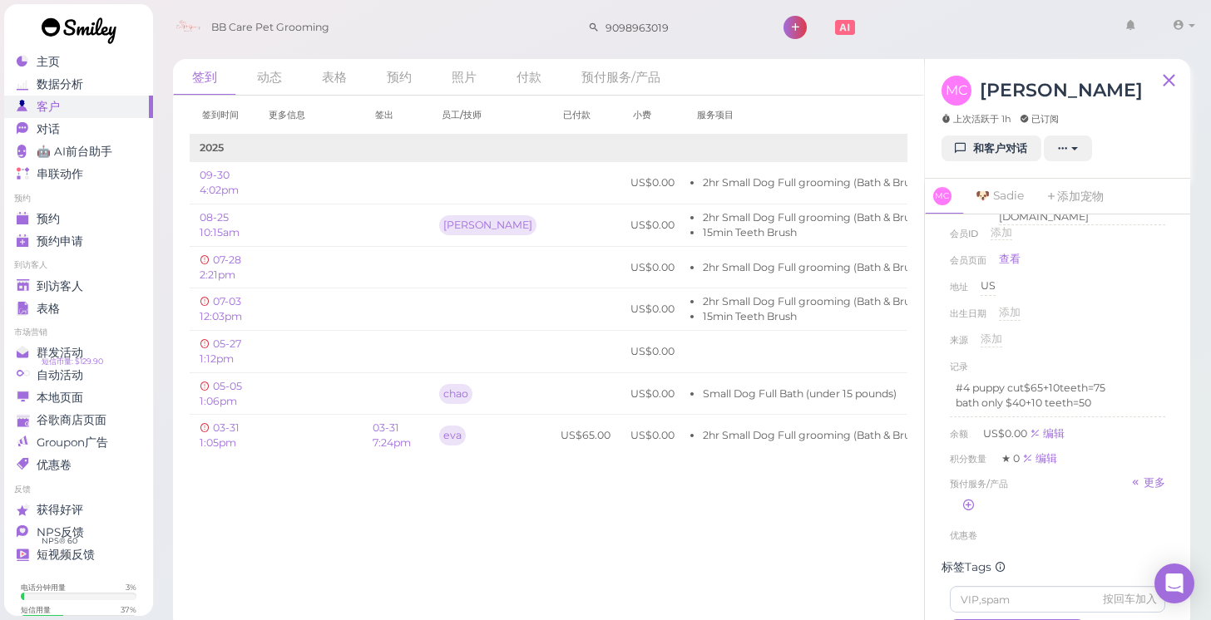
click at [109, 52] on link at bounding box center [79, 32] width 150 height 57
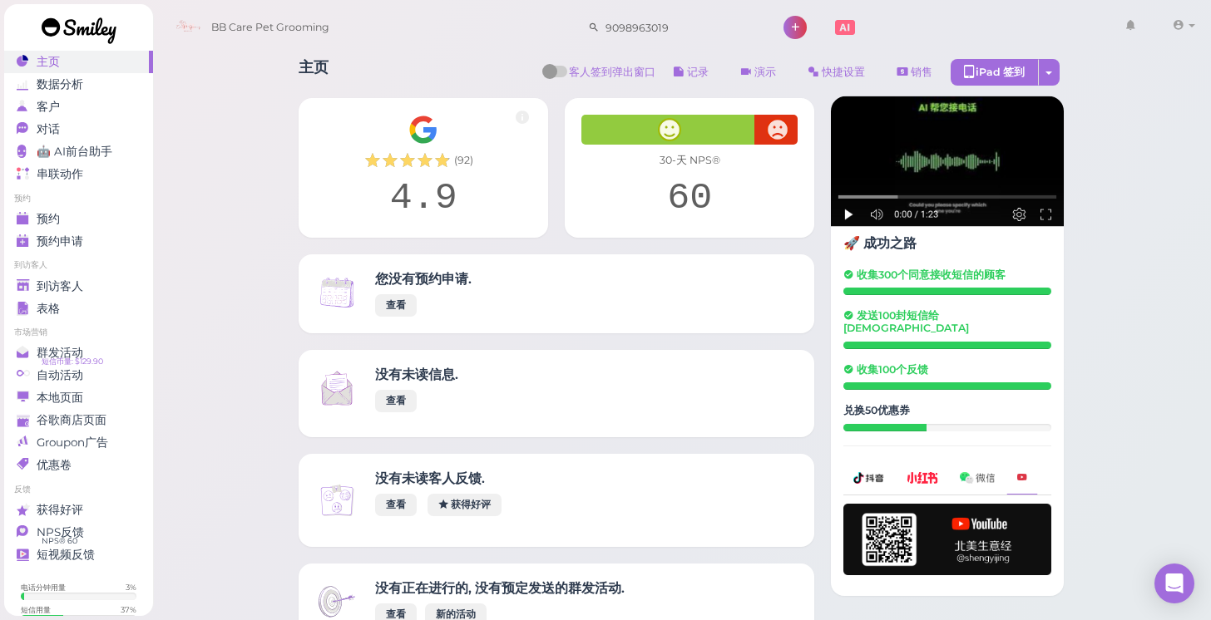
click at [107, 56] on link at bounding box center [79, 32] width 150 height 57
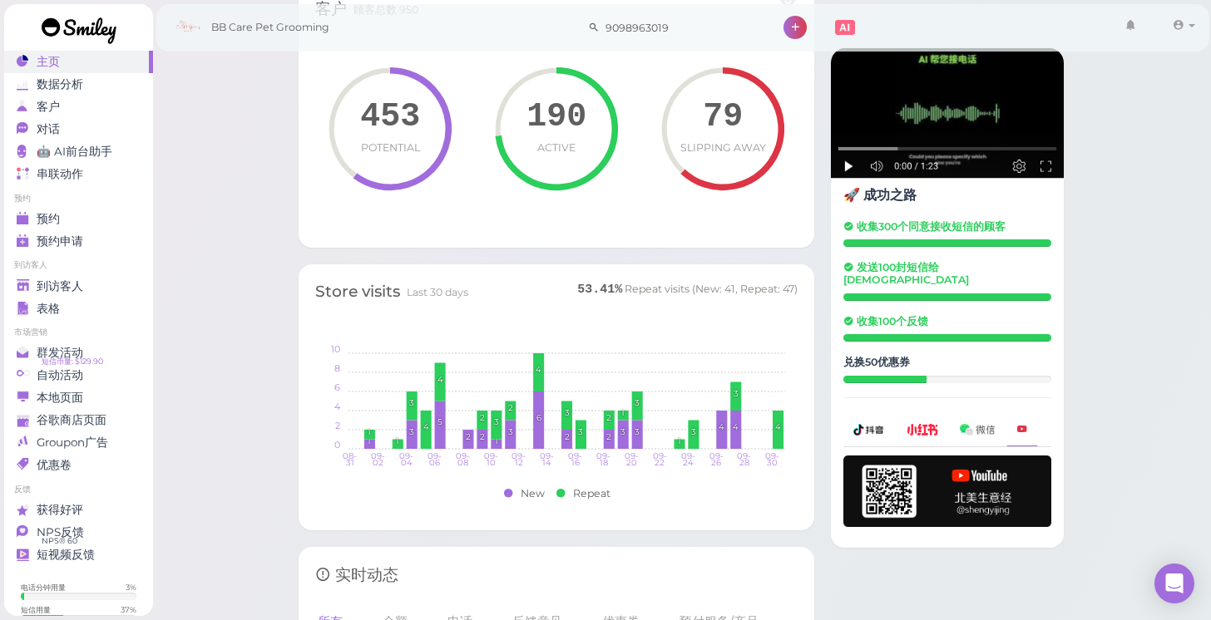
scroll to position [987, 0]
